Goal: Transaction & Acquisition: Book appointment/travel/reservation

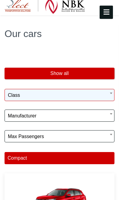
click at [97, 92] on span "Class" at bounding box center [60, 95] width 104 height 12
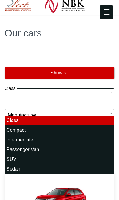
scroll to position [25, 0]
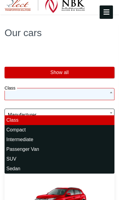
select select "*"
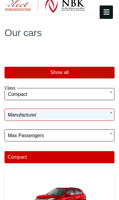
click at [79, 117] on span "Manufacturer" at bounding box center [60, 115] width 104 height 12
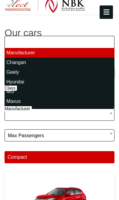
click at [75, 179] on img at bounding box center [59, 200] width 73 height 46
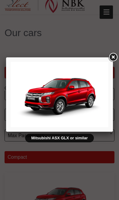
click at [115, 57] on link at bounding box center [113, 57] width 11 height 11
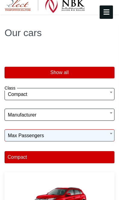
click at [70, 133] on span "Max passengers" at bounding box center [60, 136] width 104 height 12
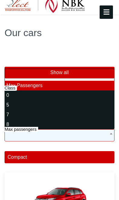
select select "*"
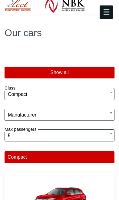
click at [67, 159] on div "Compact" at bounding box center [60, 157] width 110 height 12
click at [97, 68] on button "Show all" at bounding box center [60, 73] width 110 height 12
select select "*"
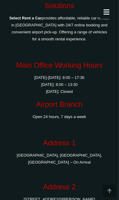
scroll to position [4776, 0]
click at [105, 15] on icon at bounding box center [106, 12] width 11 height 7
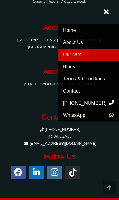
scroll to position [4892, 0]
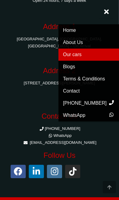
click at [110, 11] on icon at bounding box center [106, 12] width 11 height 10
